Goal: Transaction & Acquisition: Purchase product/service

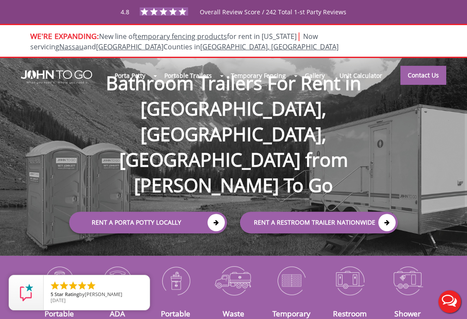
click at [217, 214] on icon at bounding box center [216, 222] width 17 height 17
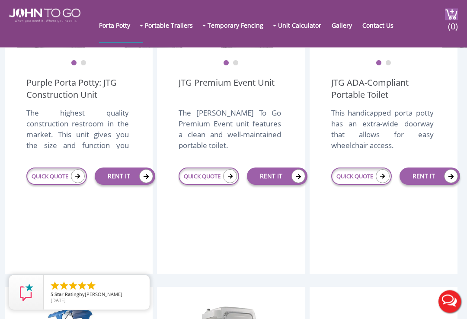
scroll to position [349, 0]
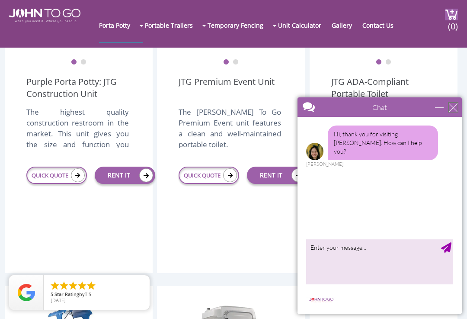
click at [455, 106] on div "close" at bounding box center [453, 107] width 9 height 9
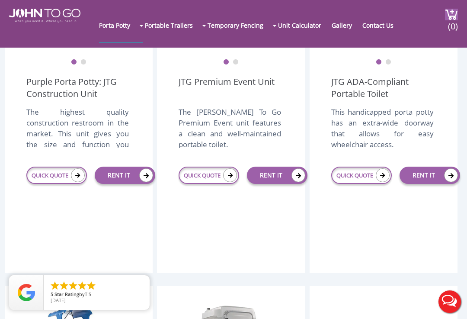
scroll to position [0, 0]
click at [136, 184] on link "RENT IT" at bounding box center [125, 174] width 61 height 17
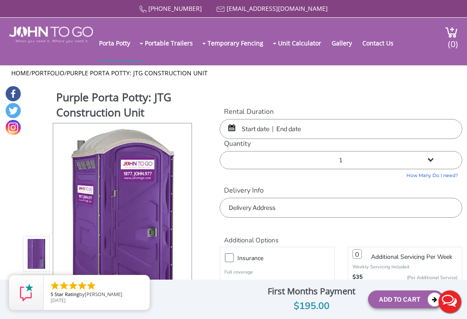
click at [308, 129] on input "text" at bounding box center [341, 129] width 243 height 20
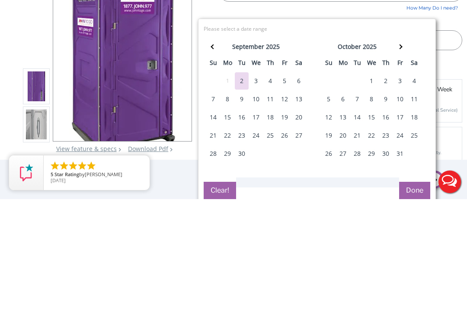
click at [283, 192] on div "5" at bounding box center [285, 200] width 14 height 17
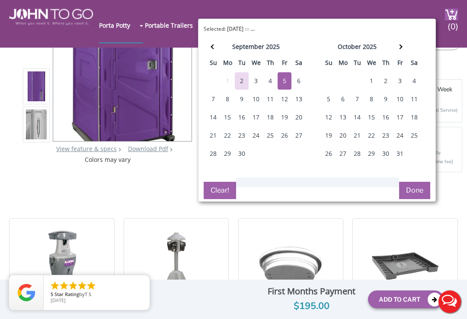
click at [413, 82] on div "4" at bounding box center [414, 80] width 14 height 17
type input "[DATE] to [DATE]"
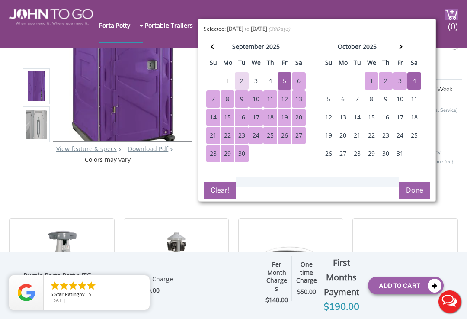
click at [415, 190] on button "Done" at bounding box center [414, 190] width 31 height 17
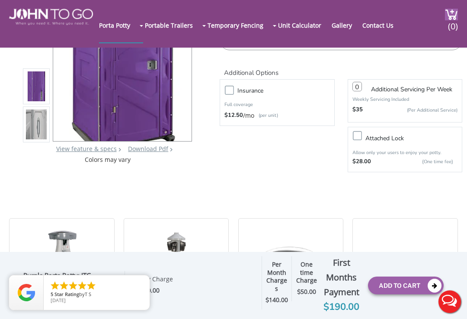
click at [403, 294] on button "Add To Cart" at bounding box center [406, 285] width 76 height 18
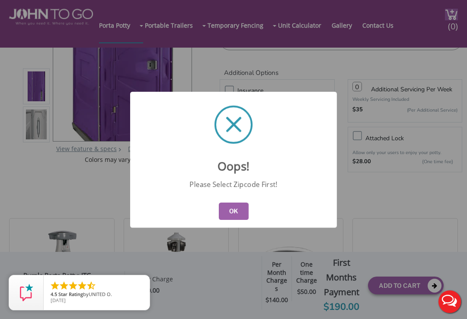
click at [235, 220] on button "OK" at bounding box center [234, 210] width 30 height 17
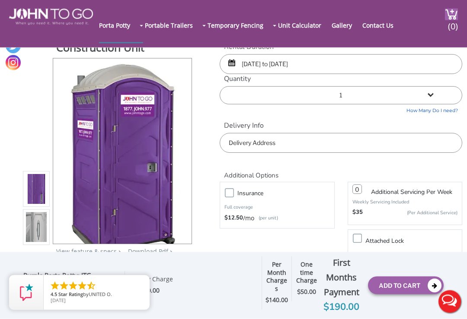
scroll to position [0, 0]
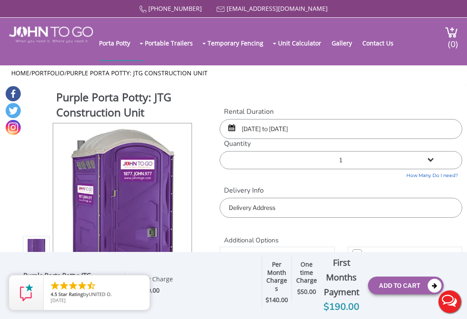
click at [293, 205] on input "text" at bounding box center [341, 208] width 243 height 20
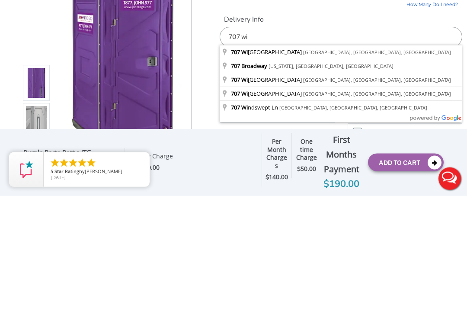
type input "707 Windswept Ln, Franklin Lakes, NJ, USA"
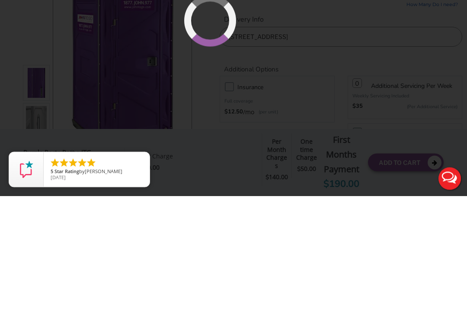
scroll to position [123, 0]
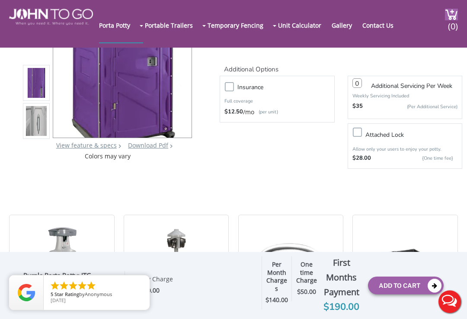
click at [400, 284] on button "Add To Cart" at bounding box center [406, 285] width 76 height 18
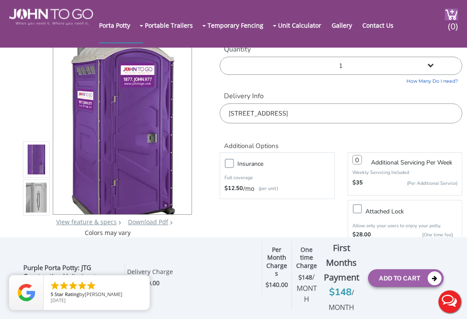
scroll to position [0, 0]
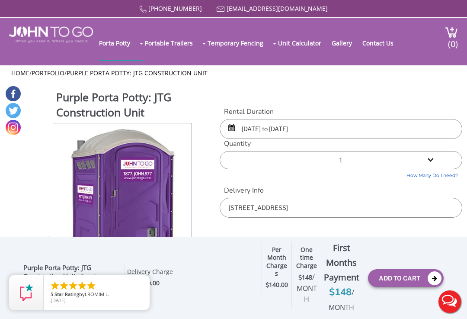
click at [408, 273] on button "Add To Cart" at bounding box center [406, 278] width 76 height 18
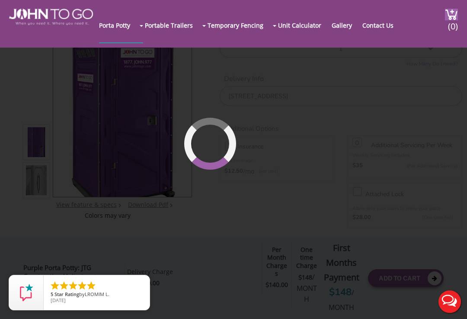
scroll to position [107, 0]
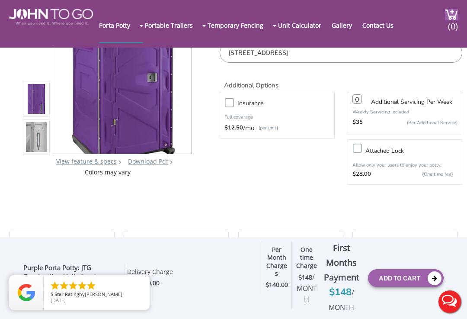
click at [445, 16] on img at bounding box center [451, 15] width 13 height 12
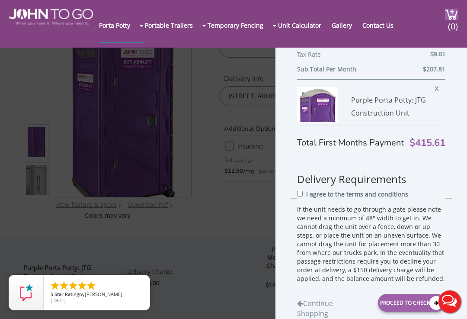
scroll to position [174, 0]
click at [436, 87] on span "X" at bounding box center [439, 86] width 9 height 11
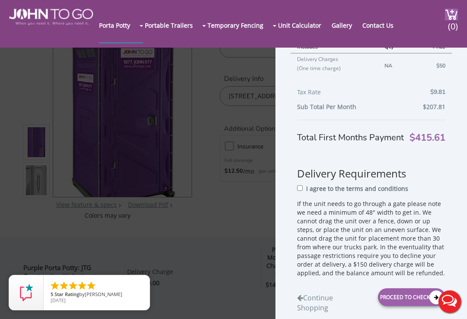
scroll to position [122, 0]
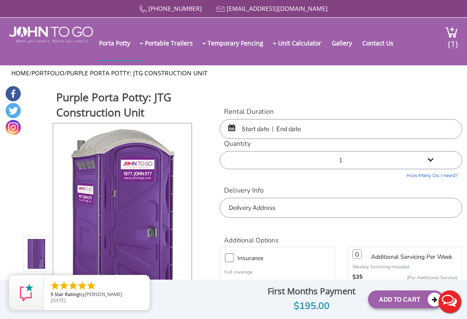
click at [445, 36] on img at bounding box center [451, 32] width 13 height 12
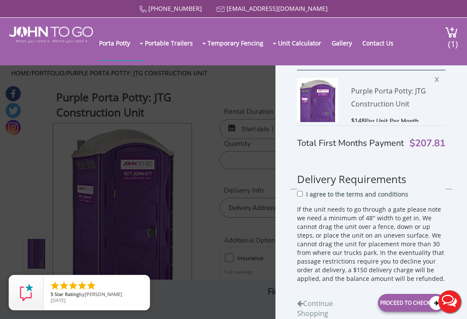
click at [303, 196] on input "I agree to the terms and conditions" at bounding box center [300, 194] width 6 height 6
checkbox input "true"
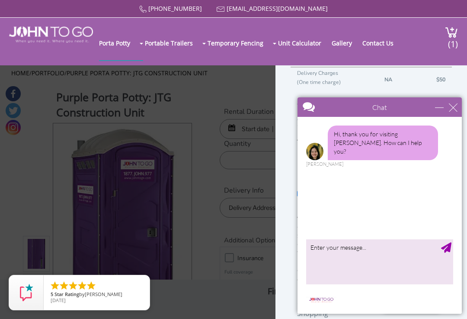
scroll to position [122, 0]
click at [451, 110] on div "close" at bounding box center [453, 107] width 9 height 9
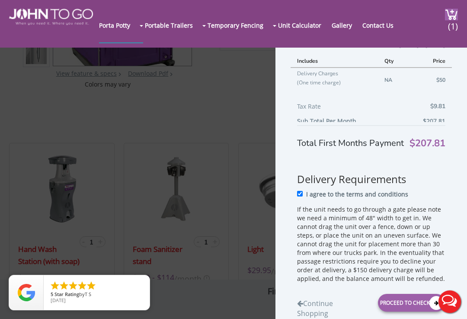
scroll to position [198, 0]
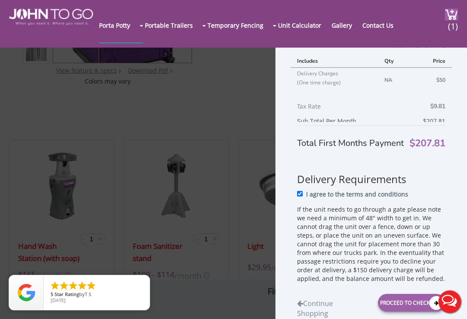
click at [406, 309] on div "Proceed to Checkout" at bounding box center [411, 303] width 67 height 18
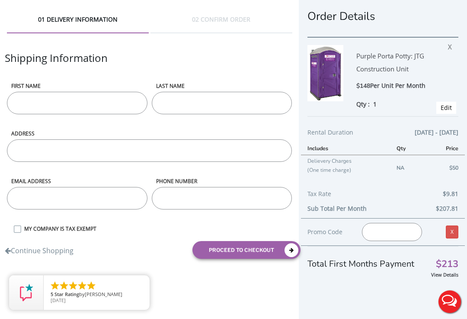
click at [102, 103] on input "First name" at bounding box center [77, 103] width 141 height 22
type input "[PERSON_NAME]"
click at [217, 100] on input "LAST NAME" at bounding box center [222, 103] width 141 height 22
type input "Hark"
click at [52, 149] on input "ADDRESS" at bounding box center [149, 150] width 285 height 22
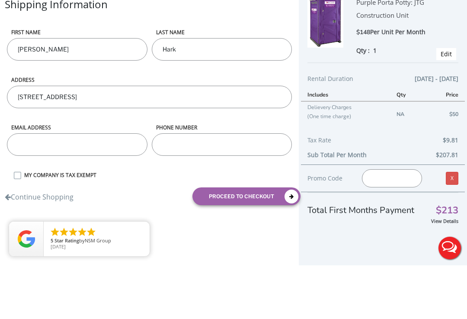
click at [113, 187] on input "email" at bounding box center [77, 198] width 141 height 22
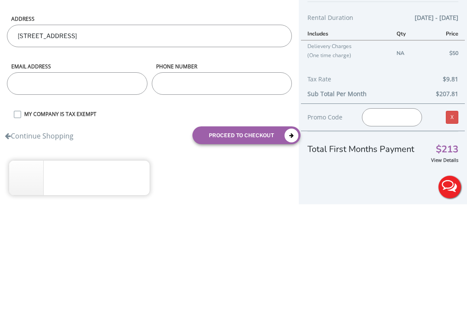
click at [152, 139] on input "[STREET_ADDRESS]" at bounding box center [149, 150] width 285 height 22
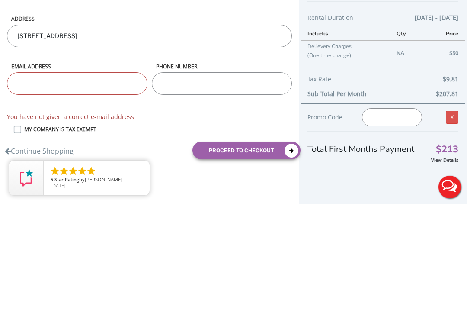
type input "91 Grand Ave Cedar Knolls NJ 07927"
click at [99, 187] on input "email" at bounding box center [77, 198] width 141 height 22
type input "harklandscapingllc.com"
click at [217, 187] on input "phone number" at bounding box center [222, 198] width 141 height 22
type input "9735383350"
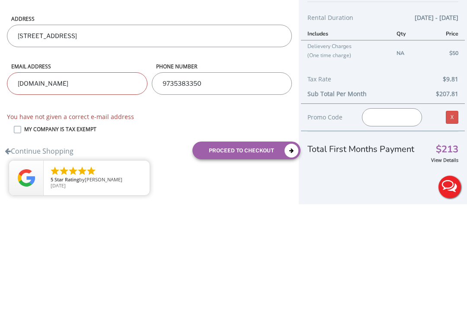
click at [105, 187] on input "harklandscapingllc.com" at bounding box center [77, 198] width 141 height 22
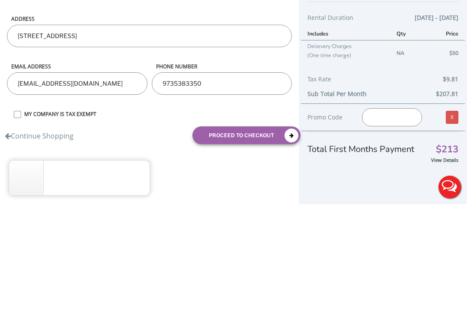
type input "[EMAIL_ADDRESS][DOMAIN_NAME]"
click at [244, 187] on input "9735383350" at bounding box center [222, 198] width 141 height 22
type input "9738869011"
click at [268, 241] on button "proceed to checkout" at bounding box center [246, 250] width 108 height 18
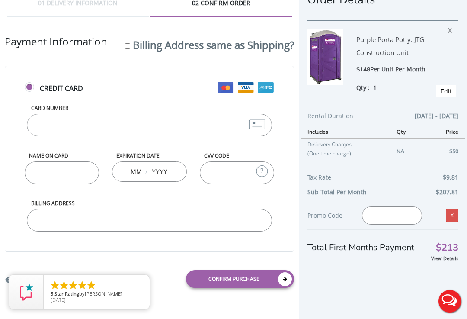
click at [207, 114] on input "Card Number" at bounding box center [150, 125] width 246 height 22
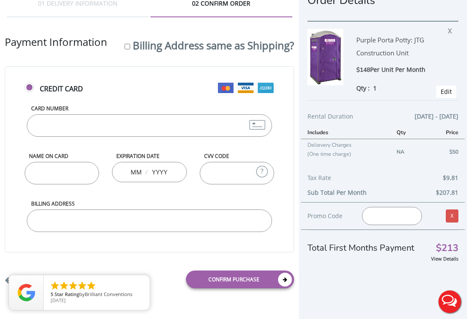
type input "[CREDIT_CARD_NUMBER]"
click at [65, 162] on input "Name on Card" at bounding box center [62, 173] width 75 height 22
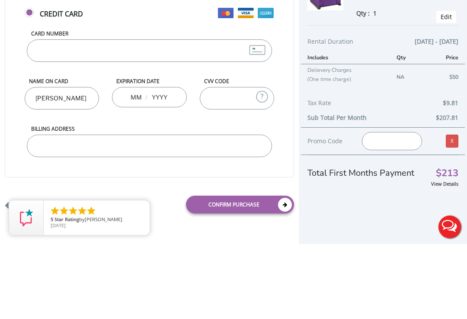
type input "[PERSON_NAME]"
click at [158, 163] on input "text" at bounding box center [159, 171] width 17 height 17
click at [141, 163] on input "text" at bounding box center [136, 171] width 11 height 17
click at [167, 163] on input "text" at bounding box center [159, 171] width 17 height 17
click at [141, 163] on input "text" at bounding box center [136, 171] width 11 height 17
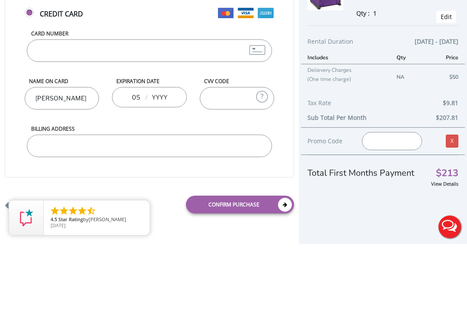
type input "05"
click at [166, 163] on input "text" at bounding box center [159, 171] width 17 height 17
click at [236, 162] on input "CVV Code" at bounding box center [237, 173] width 75 height 22
click at [168, 163] on input "2030" at bounding box center [159, 171] width 17 height 17
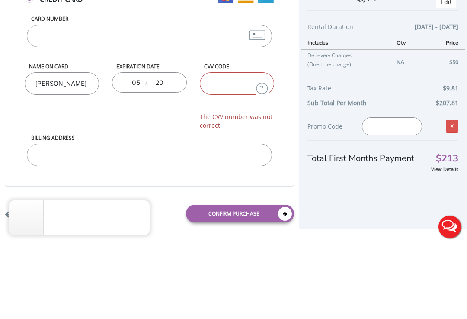
type input "2"
click at [138, 148] on input "05" at bounding box center [136, 156] width 11 height 17
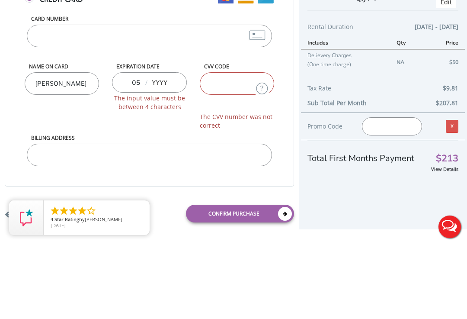
type input "0"
type input "10"
click at [166, 148] on input "text" at bounding box center [159, 156] width 17 height 17
type input "2029"
click at [241, 147] on input "CVV Code" at bounding box center [237, 158] width 75 height 22
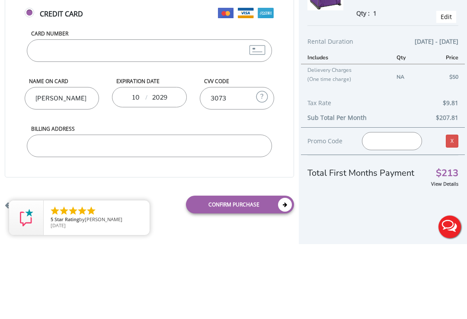
type input "3073"
click at [184, 209] on input "Billing Address" at bounding box center [150, 220] width 246 height 22
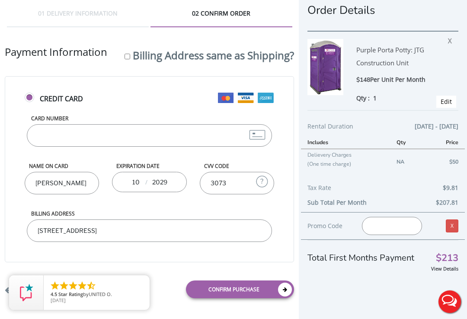
scroll to position [0, 0]
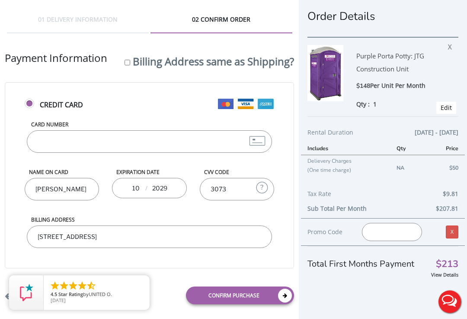
type input "91 Grand Ave Cedar Knolls NJ 07927"
click at [105, 23] on div "01 DELIVERY INFORMATION" at bounding box center [78, 24] width 142 height 18
click at [445, 109] on link "Edit" at bounding box center [446, 107] width 11 height 8
type input "09/05/2025 to 10/04/2025"
type input "0"
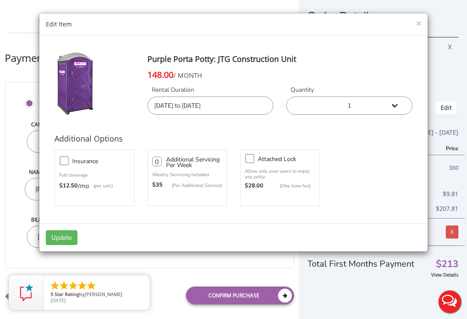
click at [416, 23] on button "×" at bounding box center [418, 23] width 5 height 9
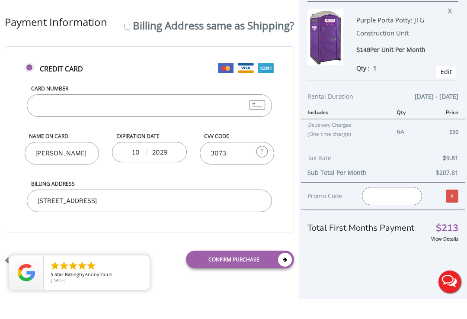
scroll to position [16, 0]
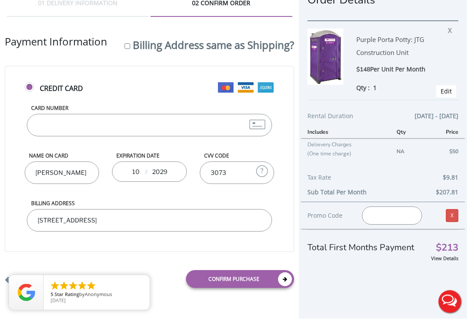
click at [26, 276] on link "Return Shipping Information" at bounding box center [54, 278] width 99 height 14
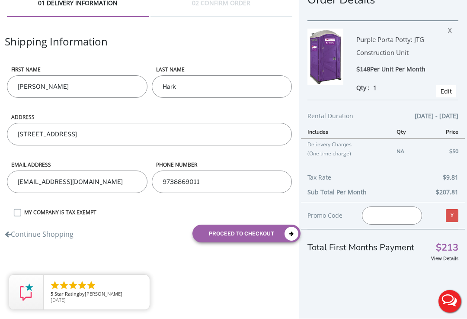
click at [154, 129] on input "91 Grand Ave Cedar Knolls NJ 07927" at bounding box center [149, 134] width 285 height 22
click at [129, 135] on input "91 Grand Ave Cedar Knolls NJ 07927" at bounding box center [149, 134] width 285 height 22
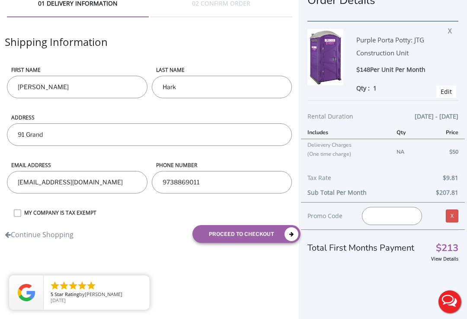
type input "91"
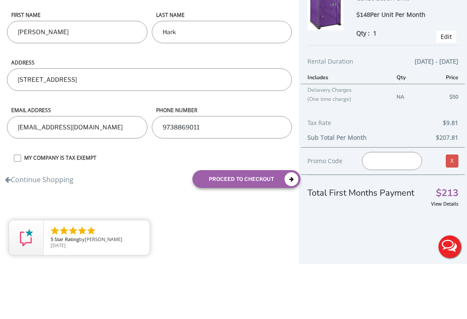
type input "707 Windswept Lane Franklin Lakes NJ 07417"
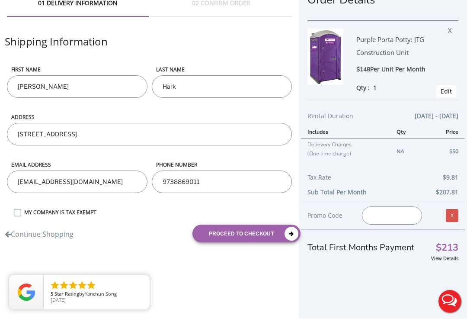
click at [284, 234] on button "proceed to checkout" at bounding box center [246, 234] width 108 height 18
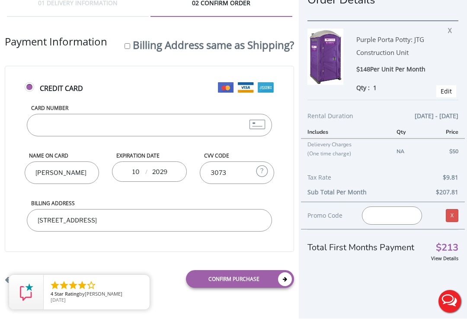
click at [447, 92] on link "Edit" at bounding box center [446, 91] width 11 height 8
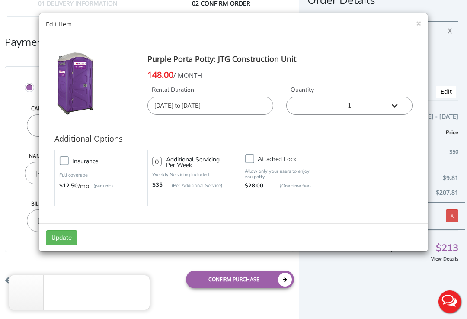
click at [189, 106] on input "09/05/2025 to 10/04/2025" at bounding box center [210, 105] width 126 height 18
type input "09/04/2025 to 10/04/2025"
click at [61, 234] on button "Update" at bounding box center [62, 237] width 32 height 15
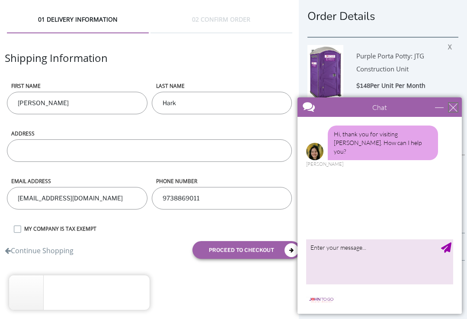
click at [450, 106] on div "close" at bounding box center [453, 107] width 9 height 9
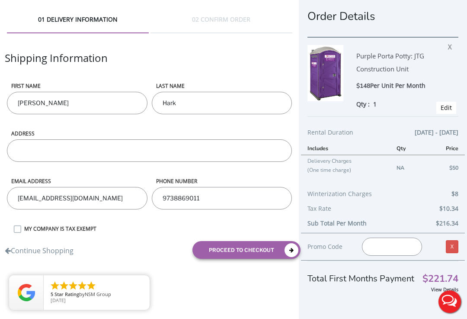
click at [32, 148] on input "ADDRESS" at bounding box center [149, 150] width 285 height 22
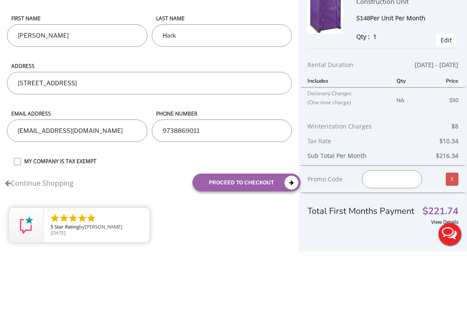
scroll to position [31, 0]
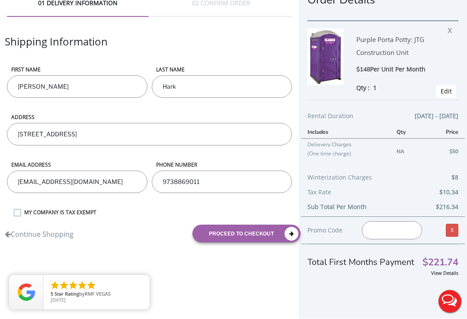
type input "[STREET_ADDRESS]"
click at [448, 87] on link "Edit" at bounding box center [446, 91] width 11 height 8
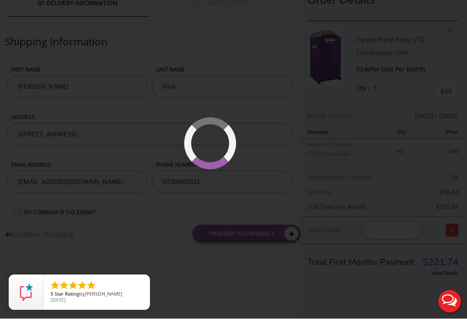
type input "[DATE] to [DATE]"
type input "0"
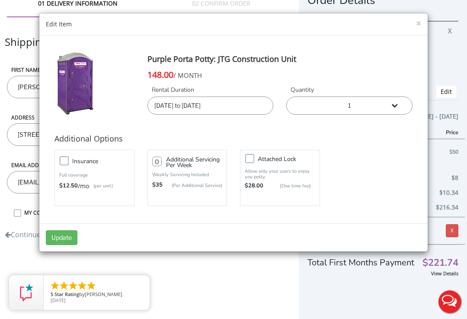
click at [171, 107] on input "[DATE] to [DATE]" at bounding box center [210, 105] width 126 height 18
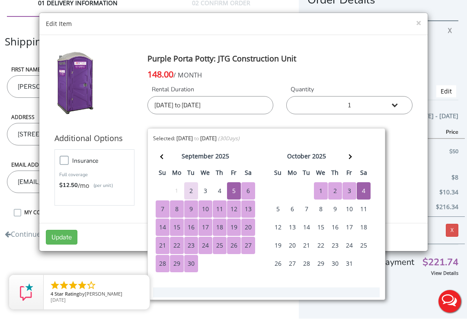
click at [416, 24] on button "×" at bounding box center [418, 23] width 5 height 9
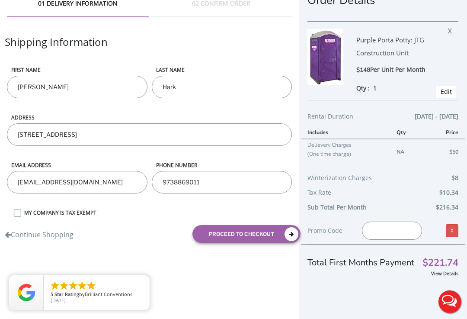
click at [289, 227] on icon "submit" at bounding box center [292, 234] width 14 height 14
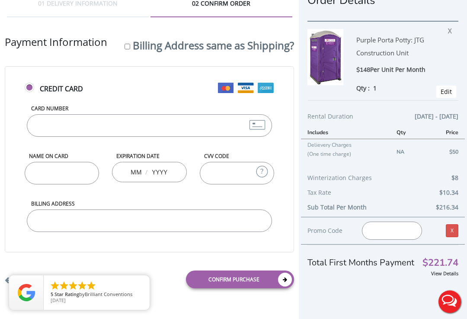
click at [195, 114] on input "Card Number" at bounding box center [150, 125] width 246 height 22
type input "[CREDIT_CARD_NUMBER]"
click at [49, 162] on input "Name on Card" at bounding box center [62, 173] width 75 height 22
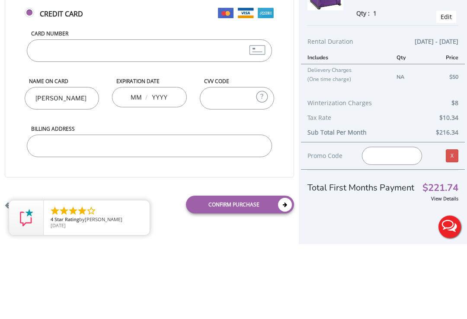
type input "[PERSON_NAME]"
click at [165, 163] on input "text" at bounding box center [159, 171] width 17 height 17
click at [141, 163] on input "text" at bounding box center [136, 171] width 11 height 17
type input "10"
click at [168, 163] on input "text" at bounding box center [159, 171] width 17 height 17
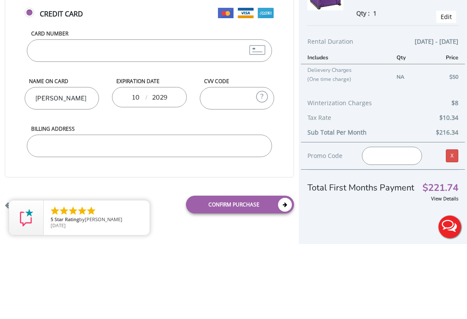
type input "2029"
click at [237, 162] on input "CVV Code" at bounding box center [237, 173] width 75 height 22
type input "3073"
click at [46, 209] on input "Billing Address" at bounding box center [150, 220] width 246 height 22
type input "[STREET_ADDRESS]"
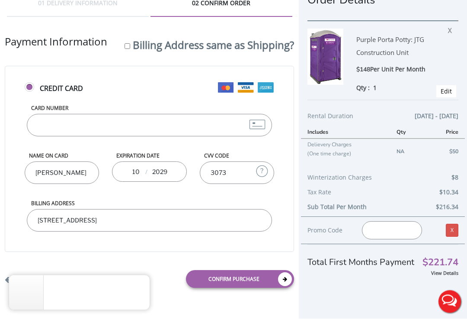
scroll to position [16, 0]
click at [34, 274] on link "Return Shipping Information" at bounding box center [54, 278] width 99 height 14
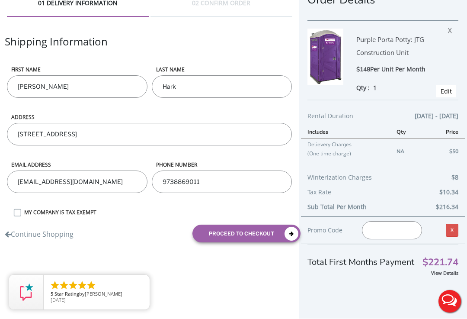
click at [273, 232] on button "proceed to checkout" at bounding box center [246, 234] width 108 height 18
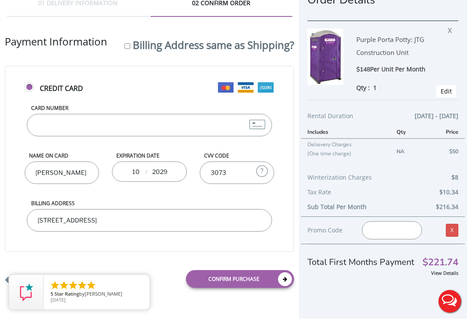
click at [260, 276] on link "Confirm purchase" at bounding box center [240, 279] width 108 height 18
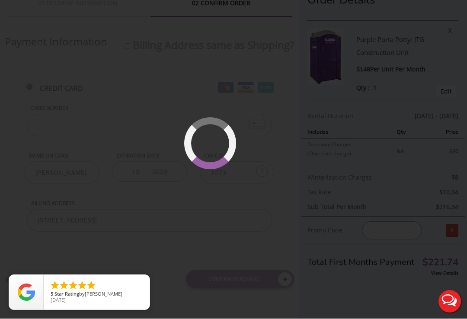
click at [355, 166] on div at bounding box center [233, 159] width 467 height 319
click at [347, 195] on div at bounding box center [233, 159] width 467 height 319
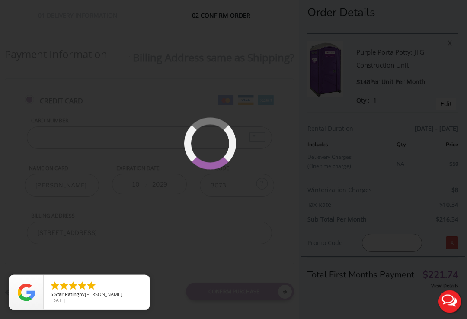
scroll to position [0, 0]
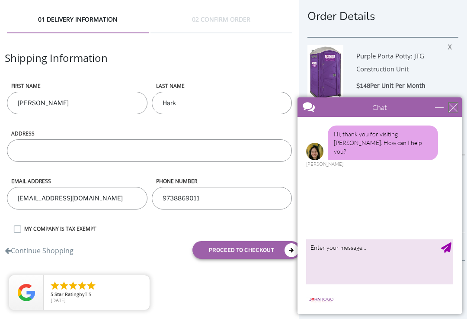
click at [454, 108] on div "close" at bounding box center [453, 107] width 9 height 9
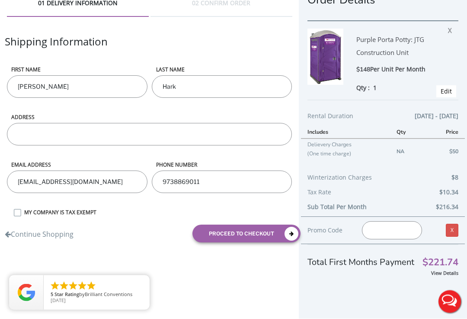
scroll to position [16, 0]
click at [39, 136] on input "ADDRESS" at bounding box center [149, 134] width 285 height 22
type input "707 Windswe"
